Goal: Transaction & Acquisition: Subscribe to service/newsletter

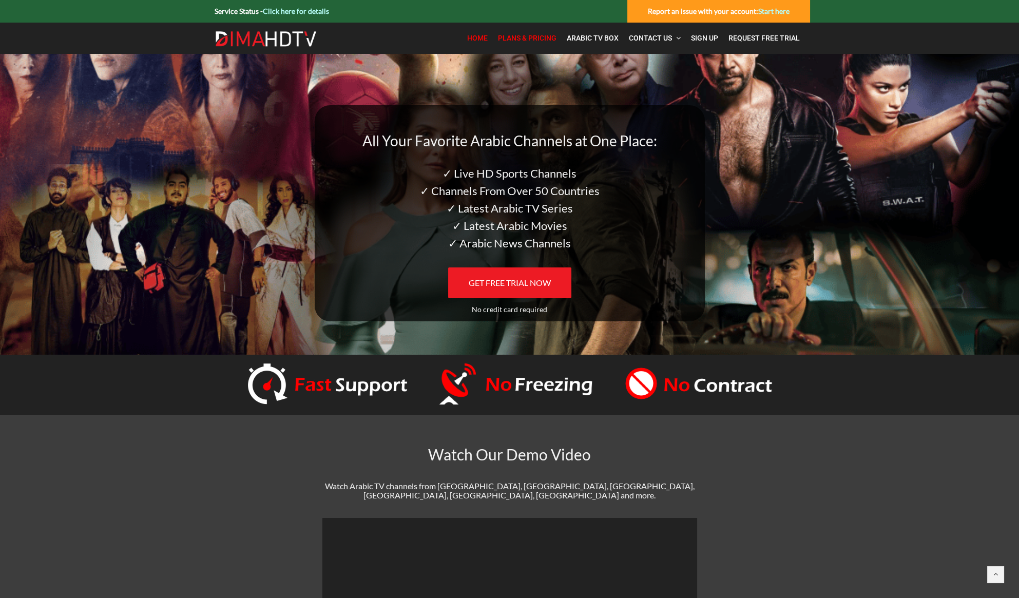
click at [553, 36] on span "Plans & Pricing" at bounding box center [527, 38] width 59 height 8
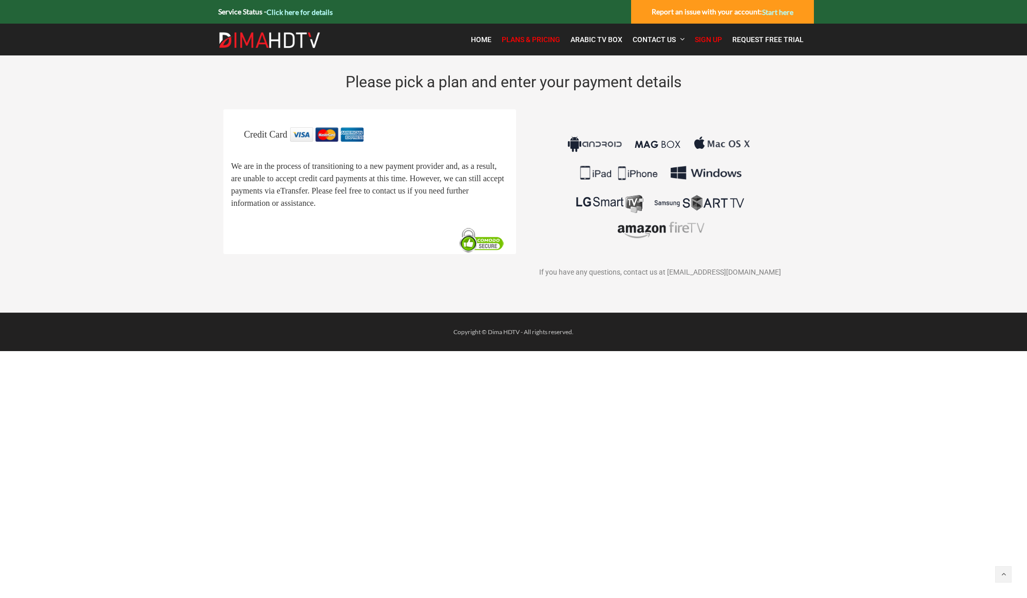
click at [497, 160] on div "Credit Card We are in the process of transitioning to a new payment provider an…" at bounding box center [369, 181] width 277 height 108
drag, startPoint x: 405, startPoint y: 181, endPoint x: 461, endPoint y: 178, distance: 56.5
click at [408, 180] on span "We are in the process of transitioning to a new payment provider and, as a resu…" at bounding box center [367, 185] width 273 height 46
click at [681, 178] on img at bounding box center [659, 187] width 191 height 120
click at [721, 178] on img at bounding box center [659, 187] width 191 height 120
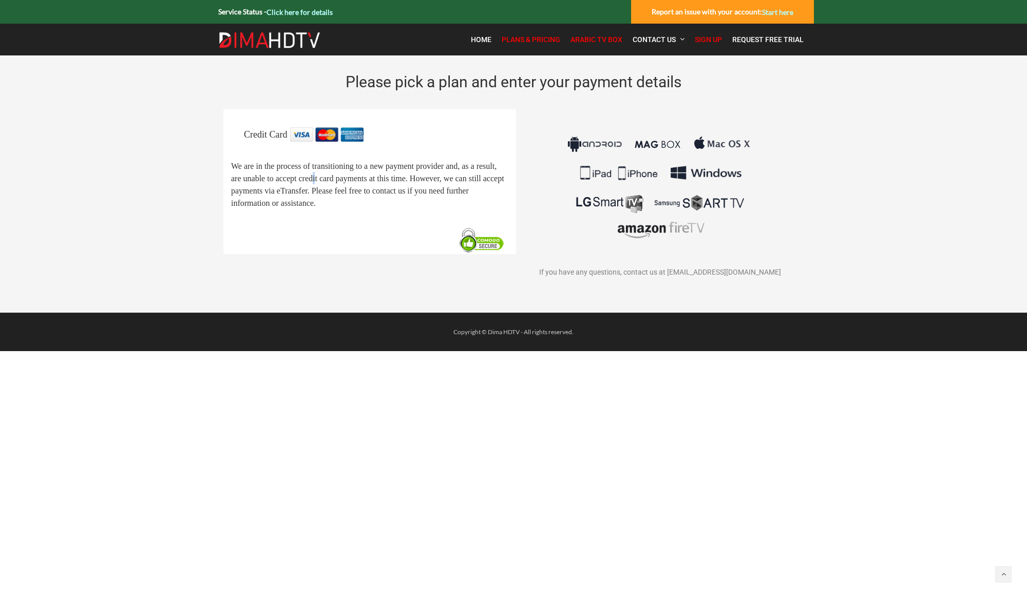
click at [604, 41] on span "Arabic TV Box" at bounding box center [596, 39] width 52 height 8
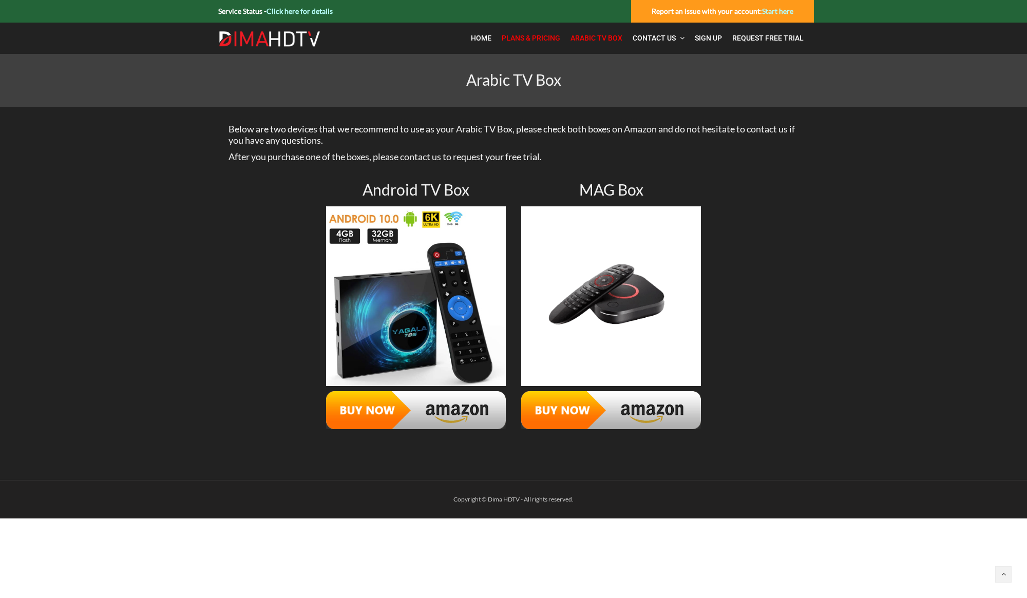
click at [545, 36] on span "Plans & Pricing" at bounding box center [531, 38] width 59 height 8
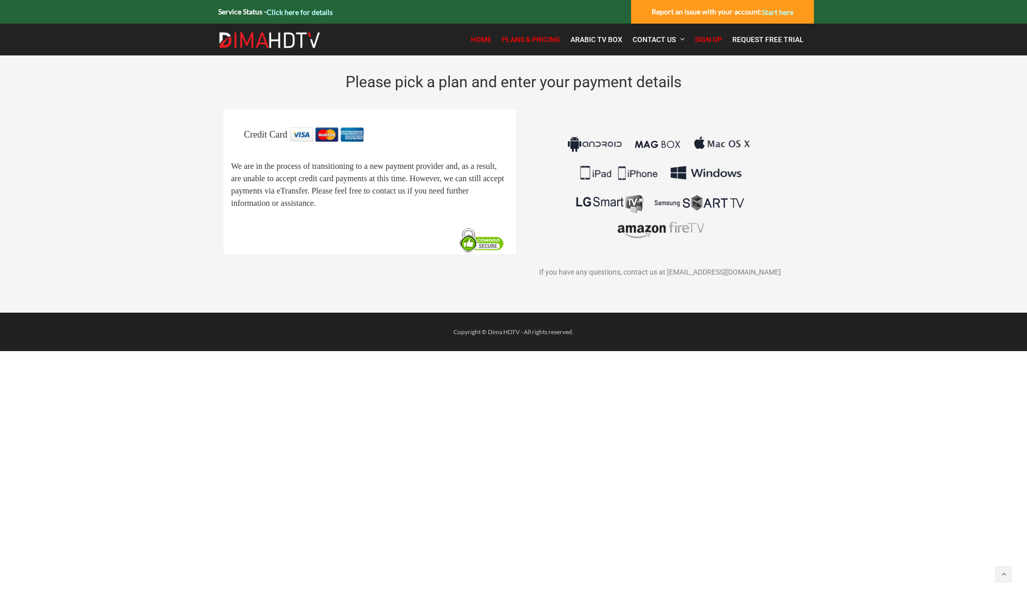
click at [486, 37] on span "Home" at bounding box center [481, 39] width 21 height 8
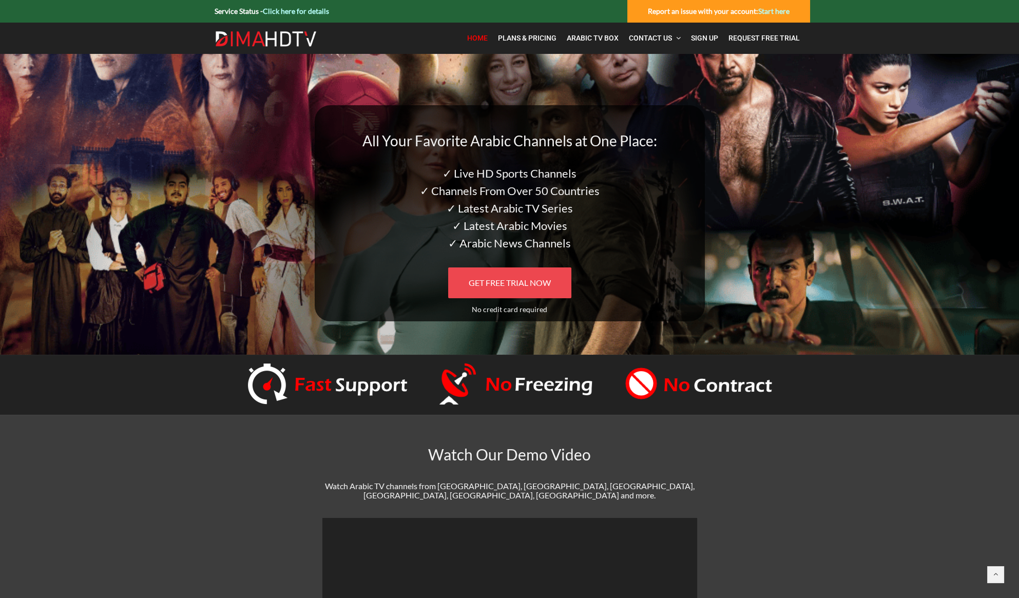
click at [486, 284] on span "GET FREE TRIAL NOW" at bounding box center [510, 283] width 82 height 10
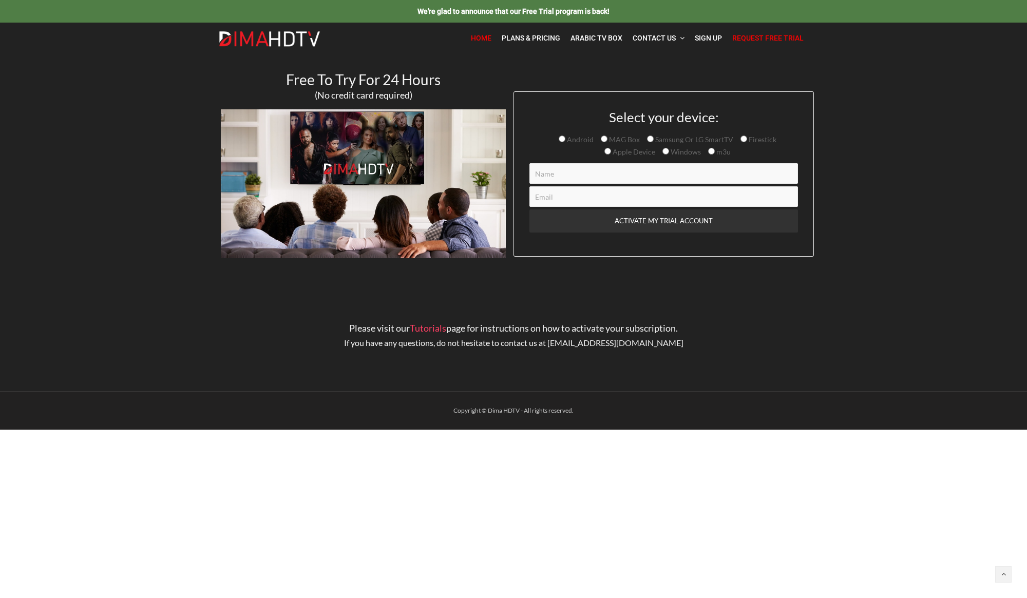
click at [490, 41] on span "Home" at bounding box center [481, 38] width 21 height 8
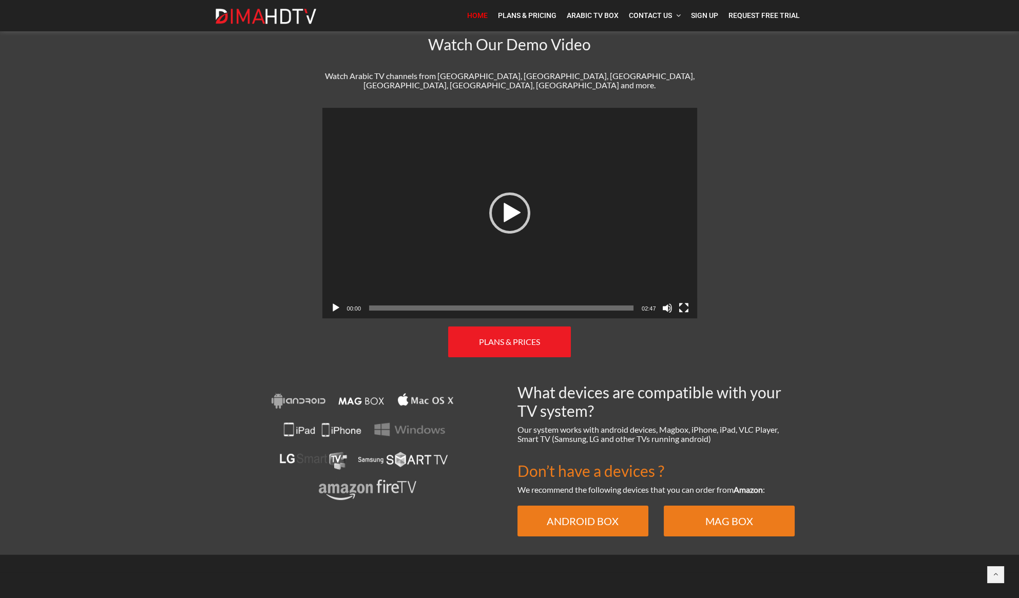
scroll to position [462, 0]
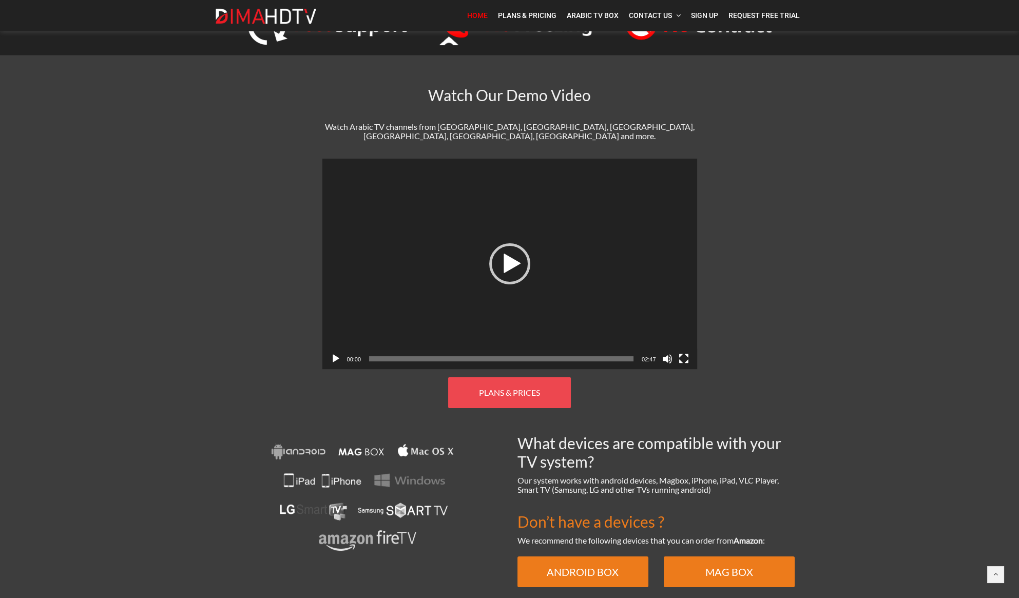
click at [493, 388] on span "PLANS & PRICES" at bounding box center [509, 393] width 61 height 10
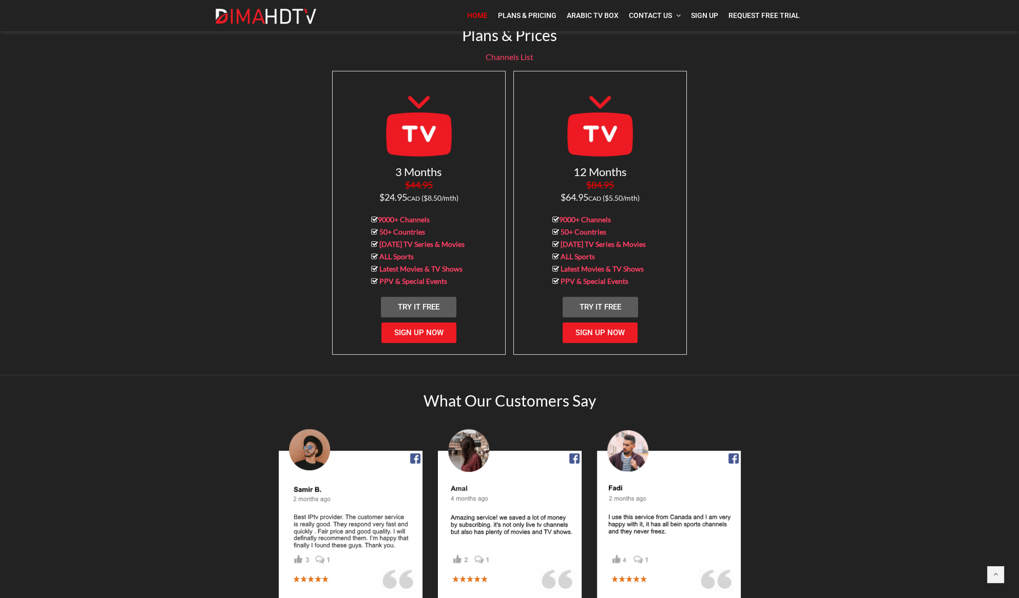
scroll to position [940, 0]
